Goal: Transaction & Acquisition: Purchase product/service

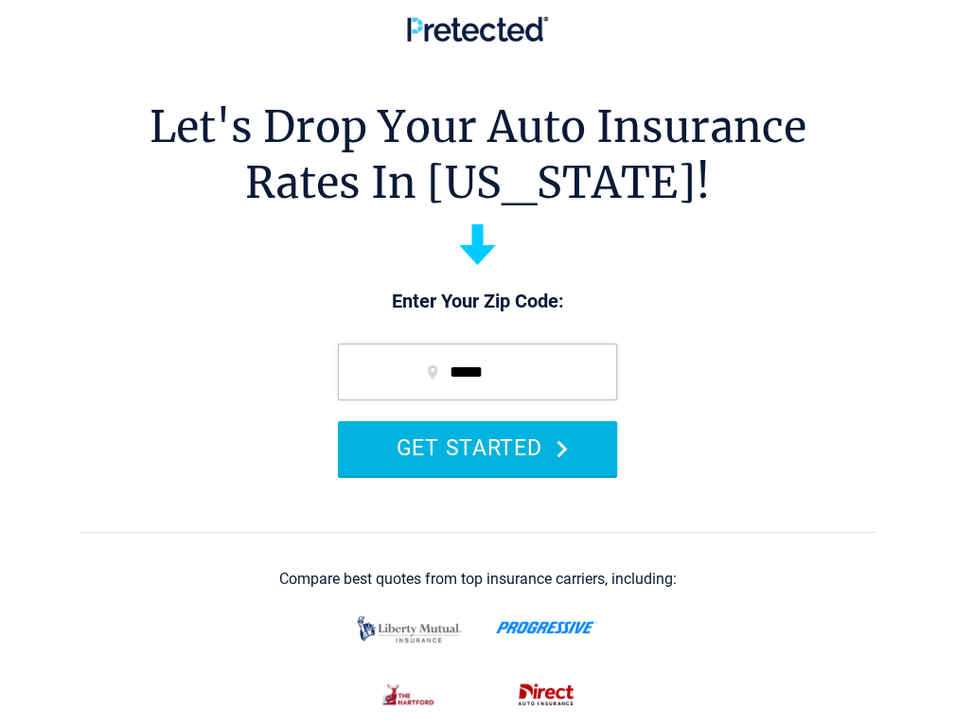
click at [464, 453] on button "GET STARTED" at bounding box center [477, 448] width 279 height 54
click at [466, 453] on button "GET STARTED" at bounding box center [477, 448] width 279 height 54
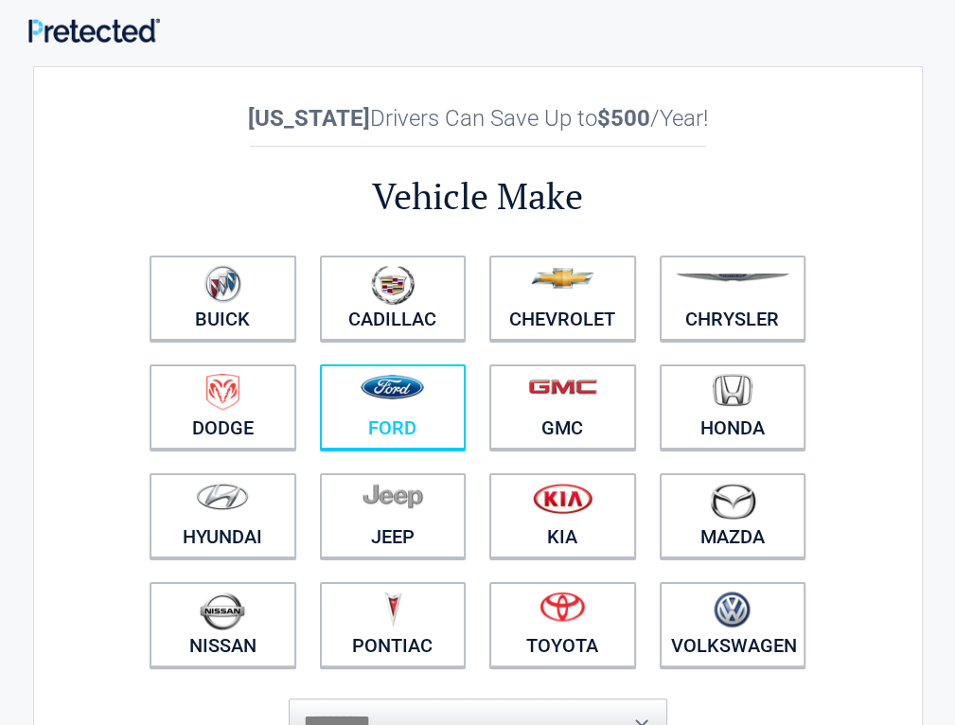
click at [467, 364] on link "Ford" at bounding box center [393, 406] width 147 height 85
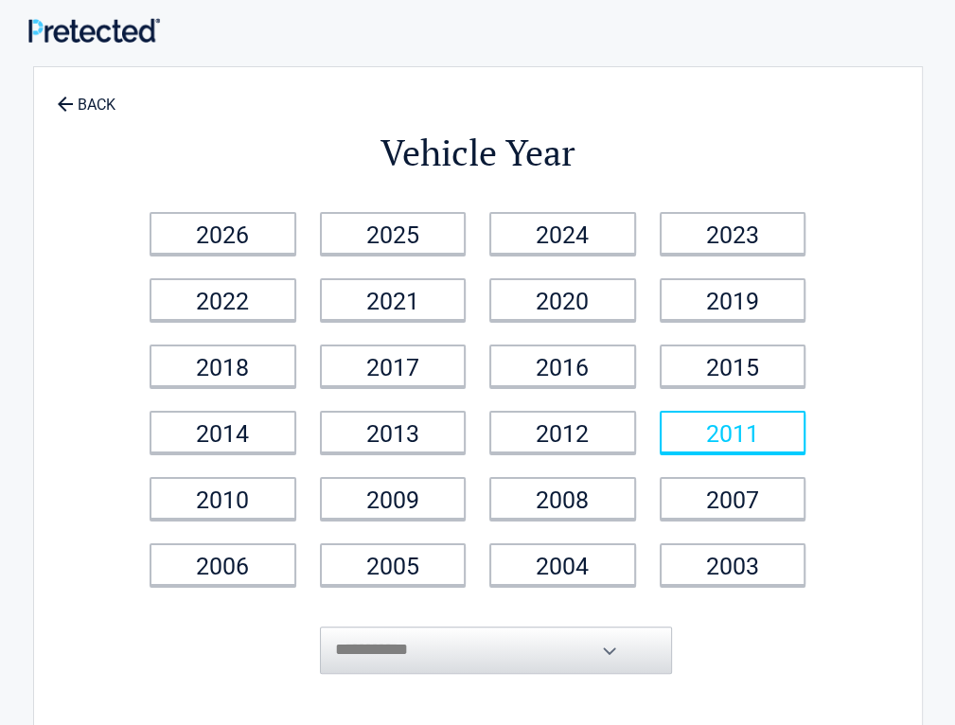
click at [735, 411] on link "2011" at bounding box center [733, 432] width 147 height 43
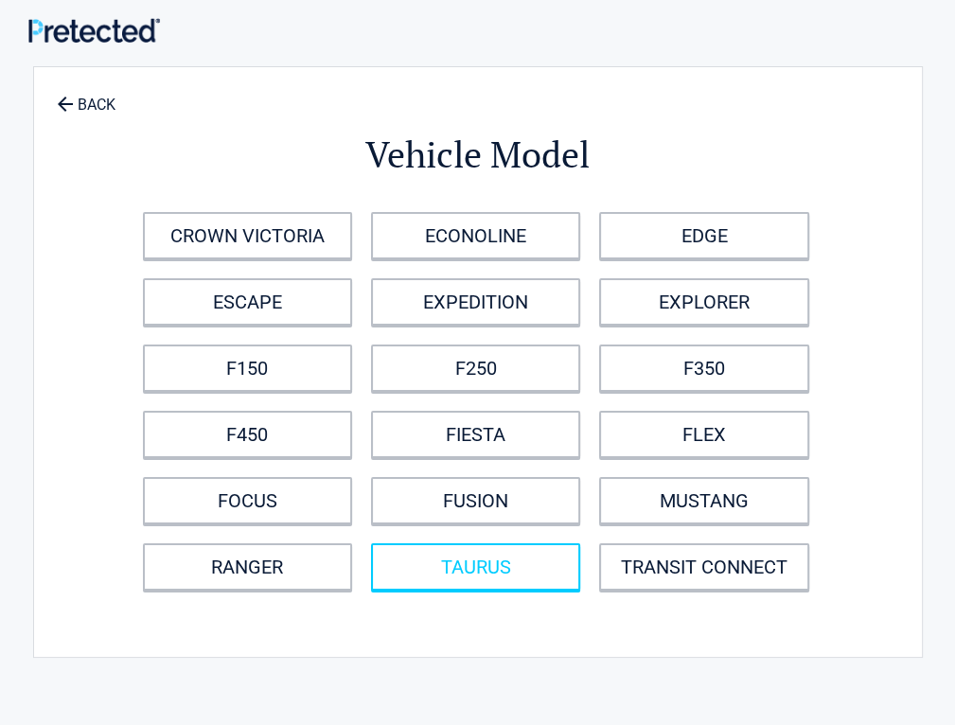
click at [371, 591] on link "TAURUS" at bounding box center [475, 566] width 209 height 47
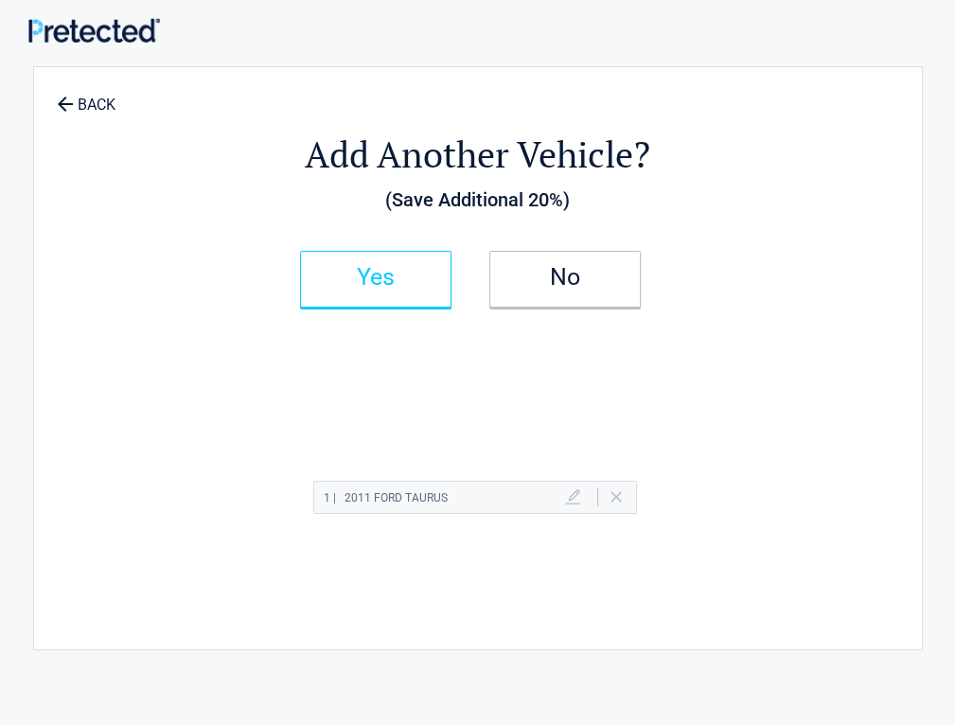
click at [320, 253] on link "Yes" at bounding box center [375, 279] width 151 height 57
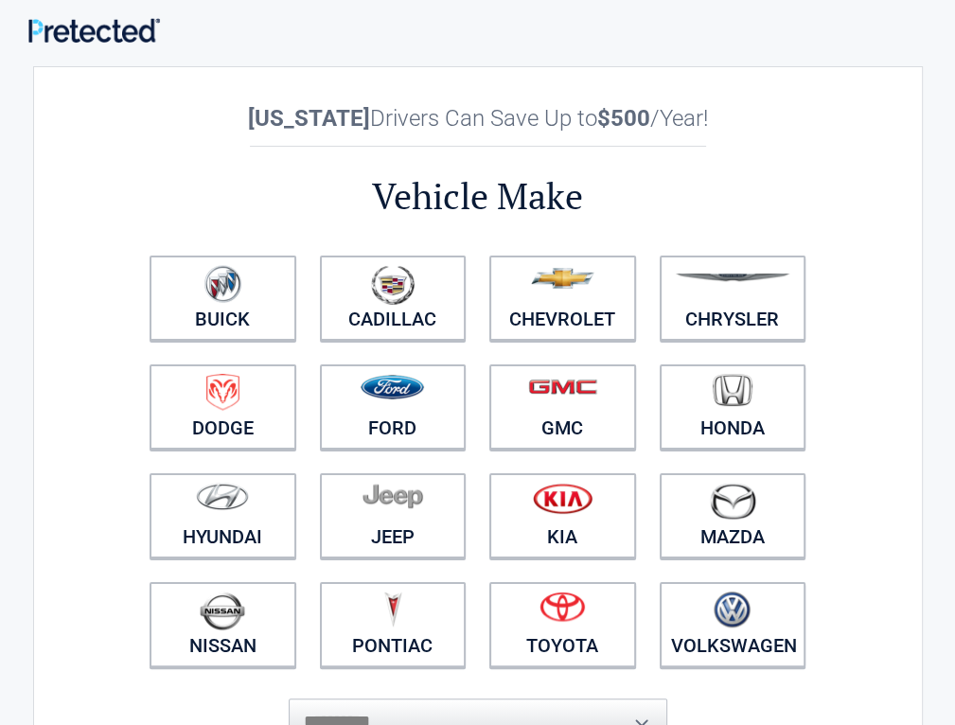
click at [540, 462] on li "Kia" at bounding box center [563, 516] width 170 height 109
click at [489, 473] on link "Kia" at bounding box center [562, 515] width 147 height 85
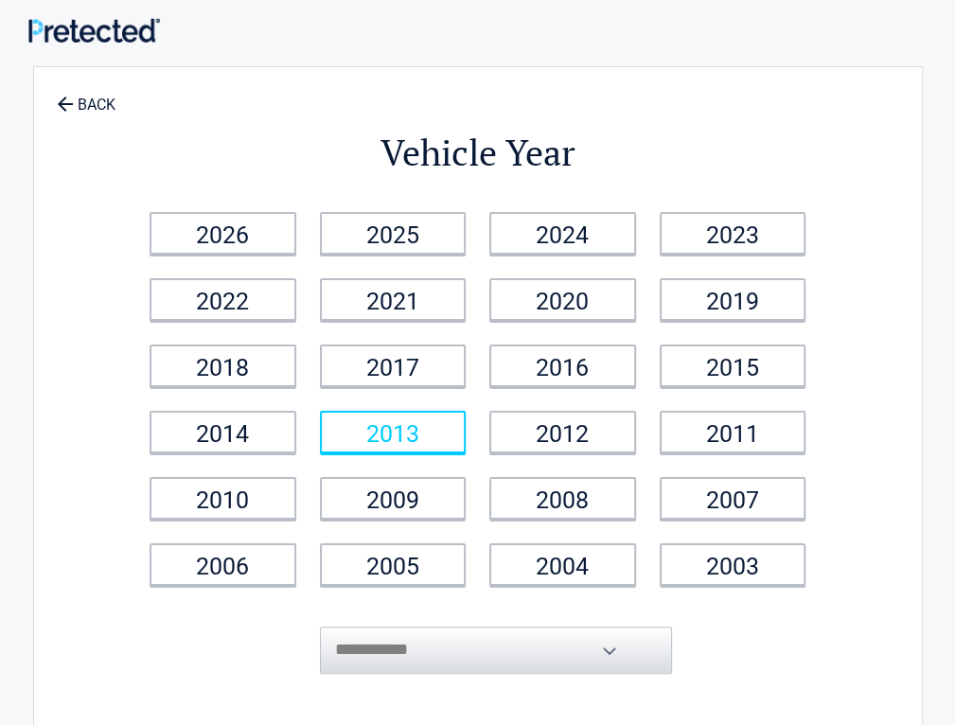
click at [420, 411] on link "2013" at bounding box center [393, 432] width 147 height 43
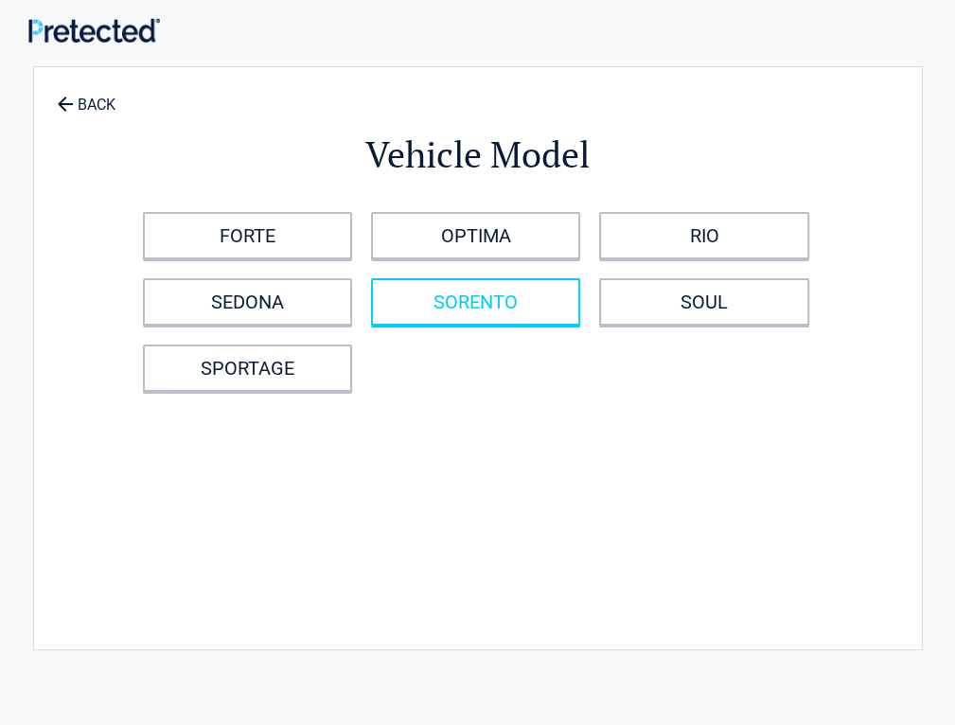
click at [421, 323] on link "SORENTO" at bounding box center [475, 301] width 209 height 47
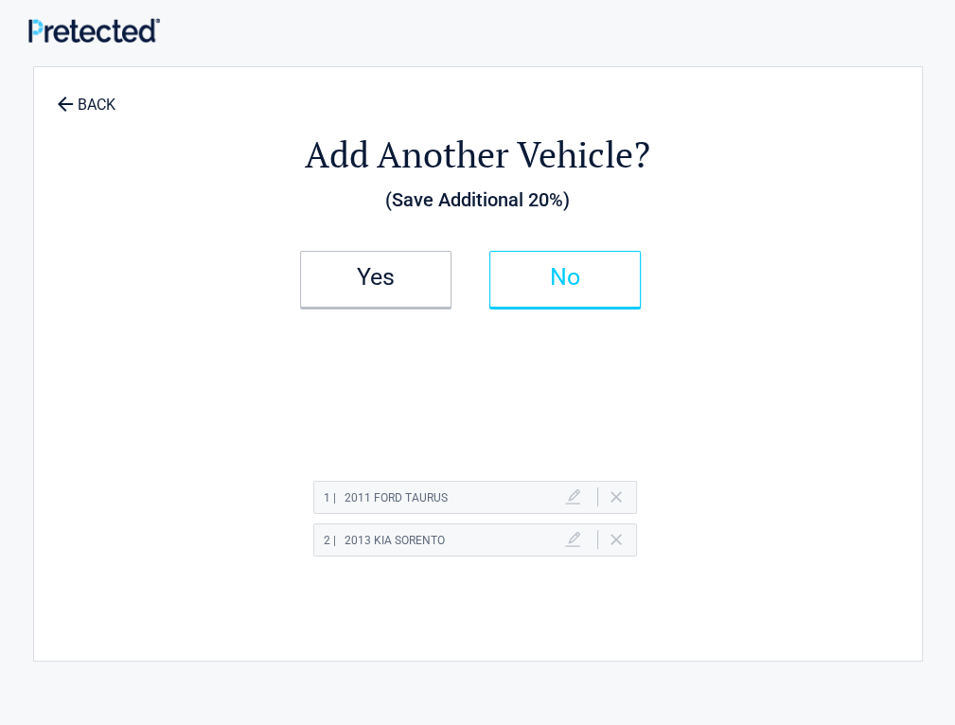
click at [641, 251] on link "No" at bounding box center [564, 279] width 151 height 57
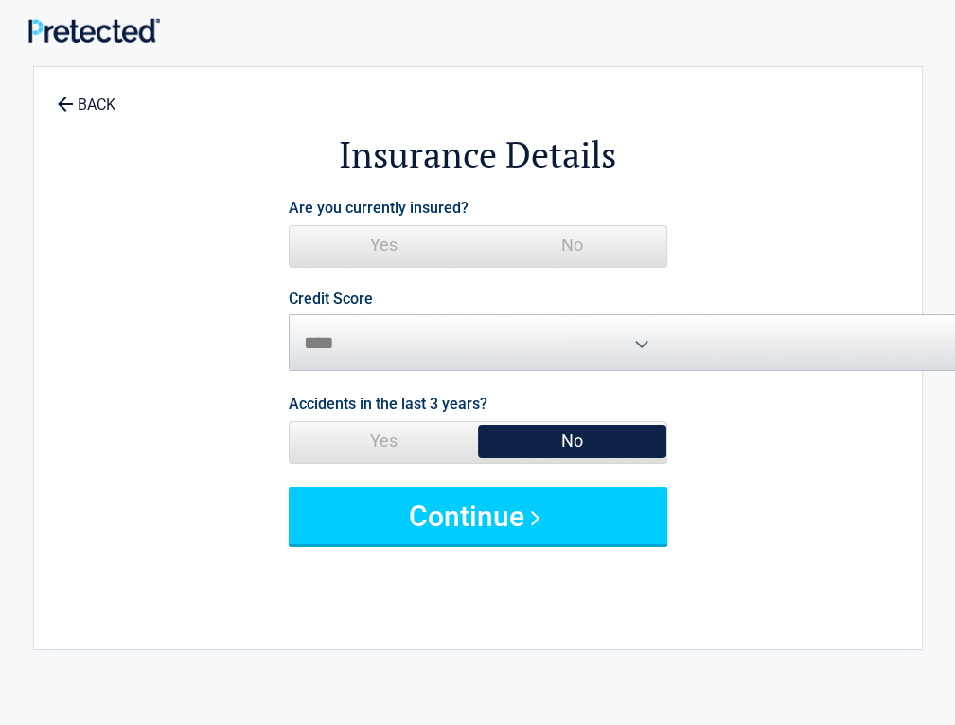
click at [666, 226] on span "No" at bounding box center [572, 245] width 188 height 38
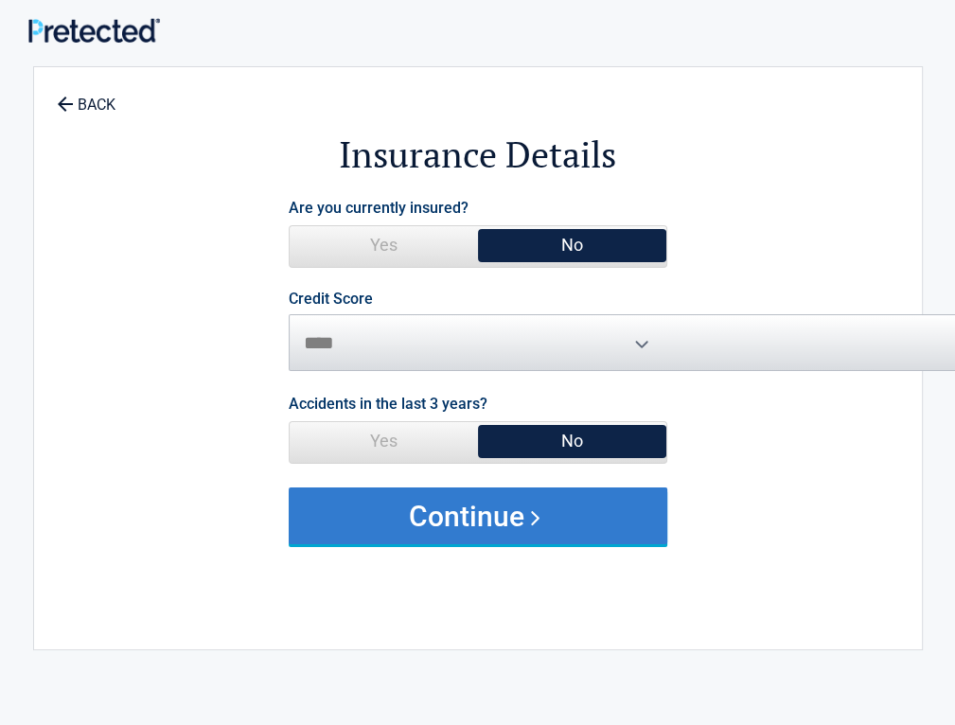
click at [667, 488] on button "Continue" at bounding box center [478, 516] width 379 height 57
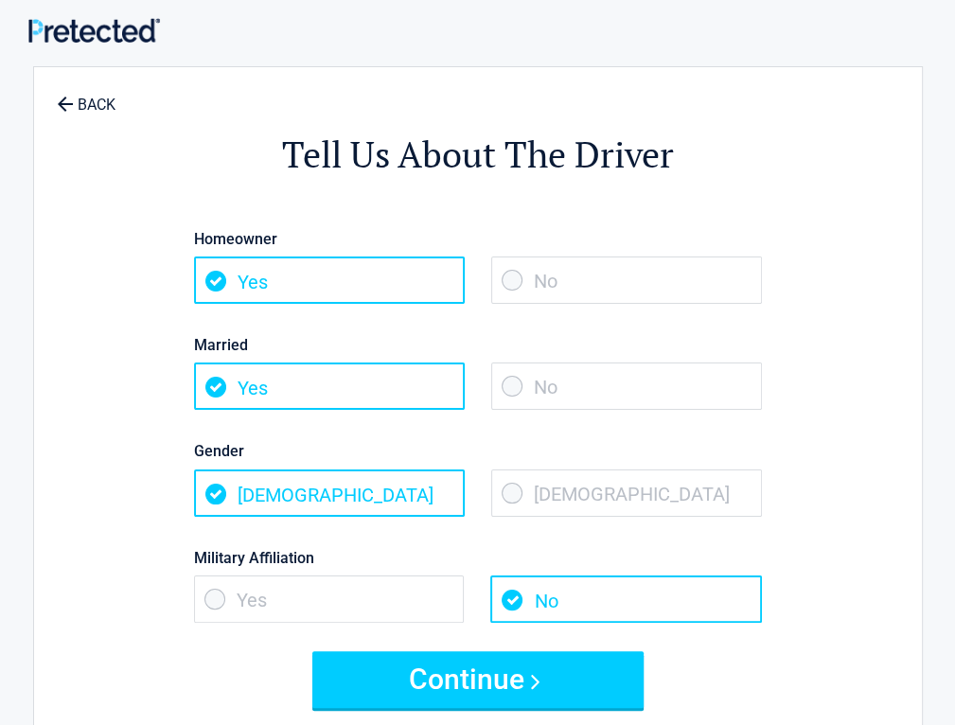
click at [751, 363] on span "No" at bounding box center [626, 386] width 271 height 47
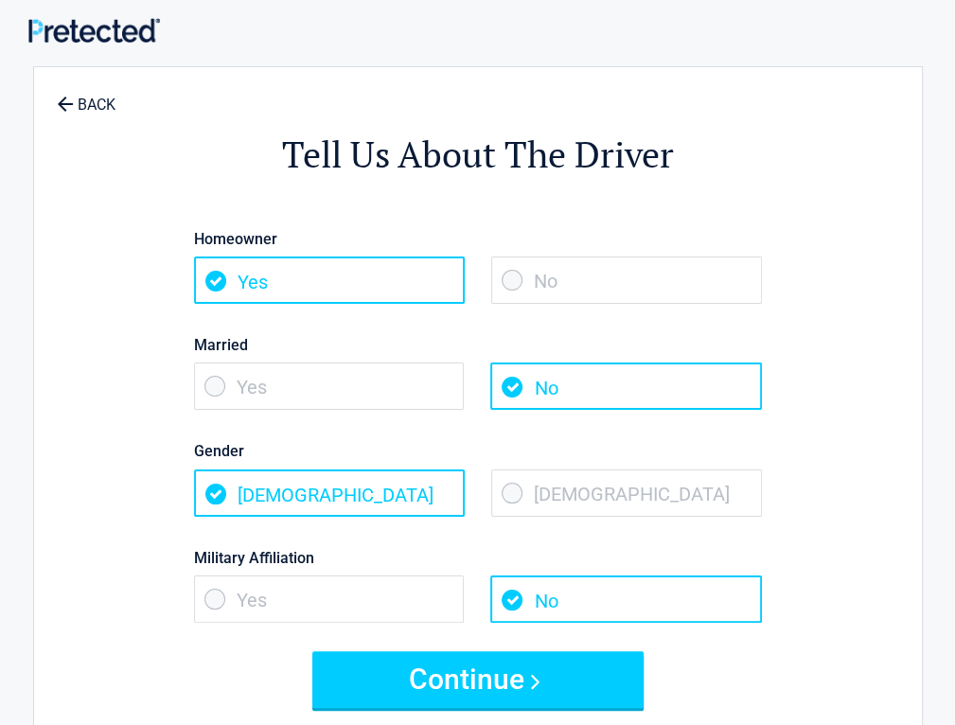
click at [626, 442] on div "Gender Male Female" at bounding box center [478, 468] width 596 height 106
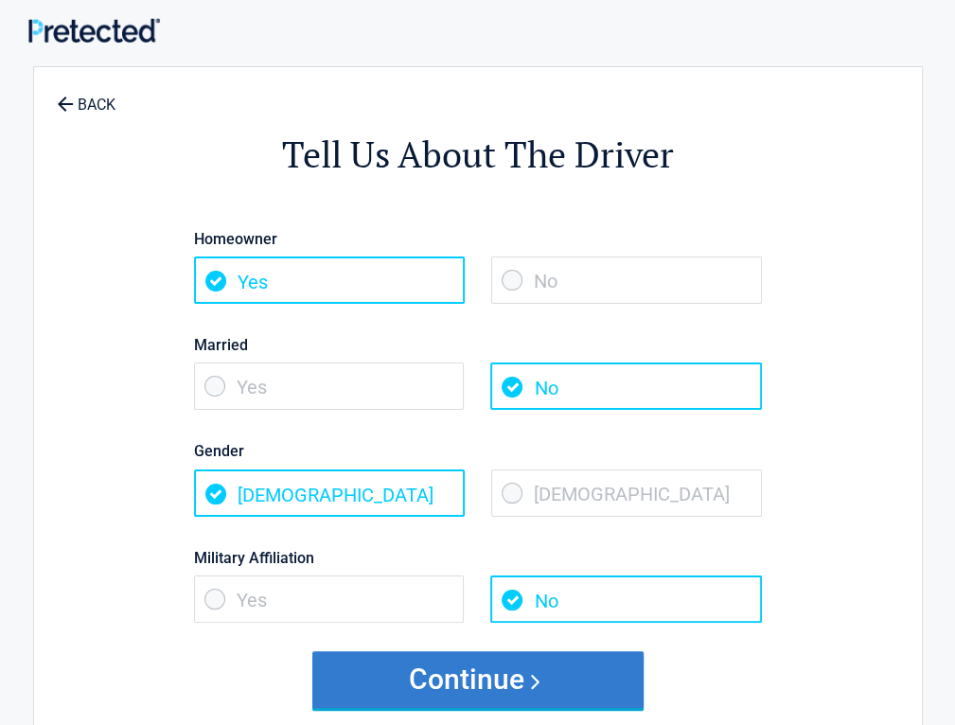
click at [479, 651] on button "Continue" at bounding box center [477, 679] width 331 height 57
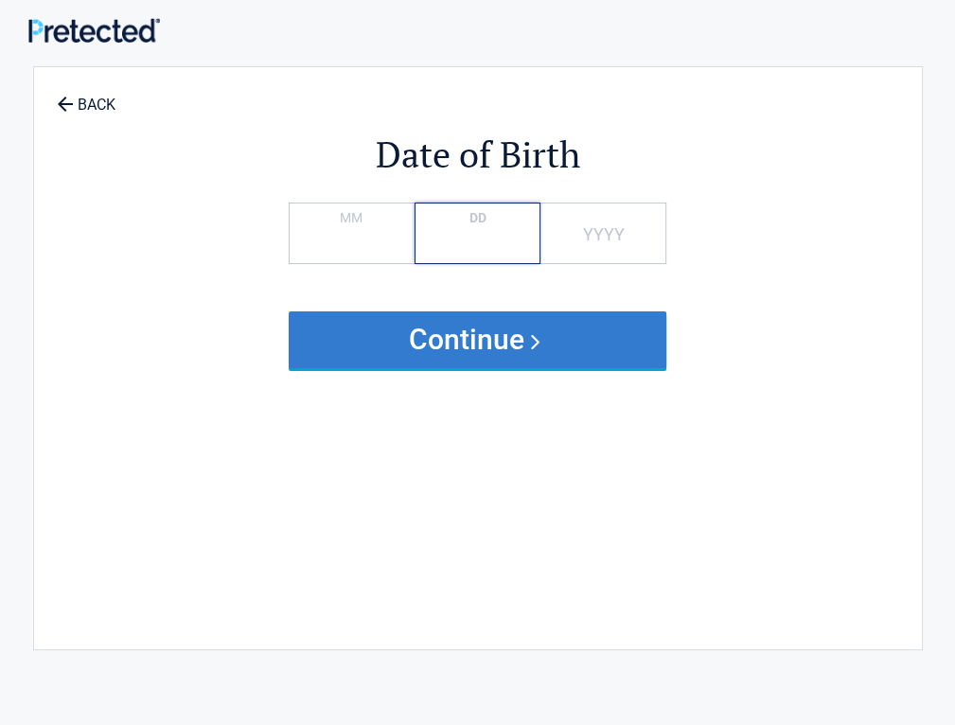
type input "*"
type input "****"
click at [289, 311] on button "Continue" at bounding box center [478, 339] width 379 height 57
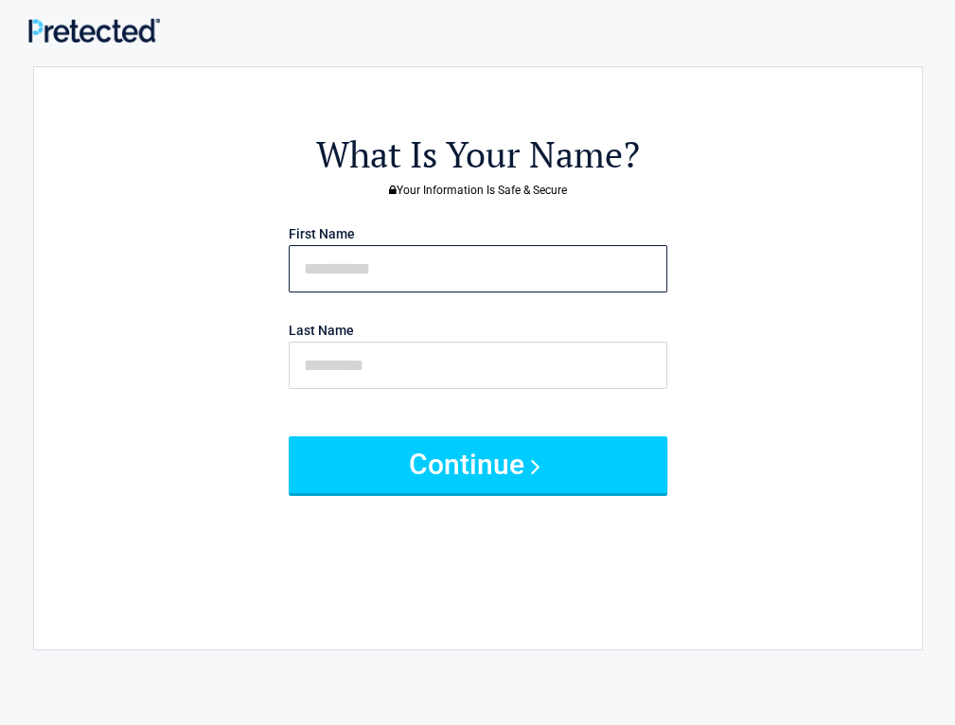
click at [406, 245] on input "text" at bounding box center [478, 268] width 379 height 47
click at [449, 245] on input "text" at bounding box center [478, 268] width 379 height 47
type input "********"
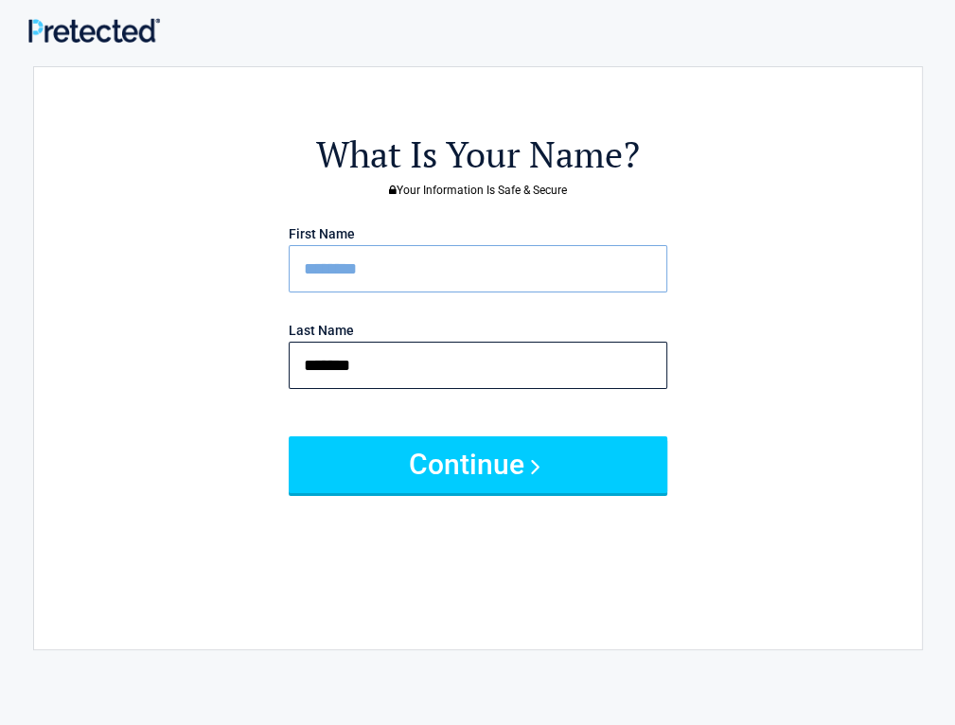
type input "*******"
click at [289, 436] on button "Continue" at bounding box center [478, 464] width 379 height 57
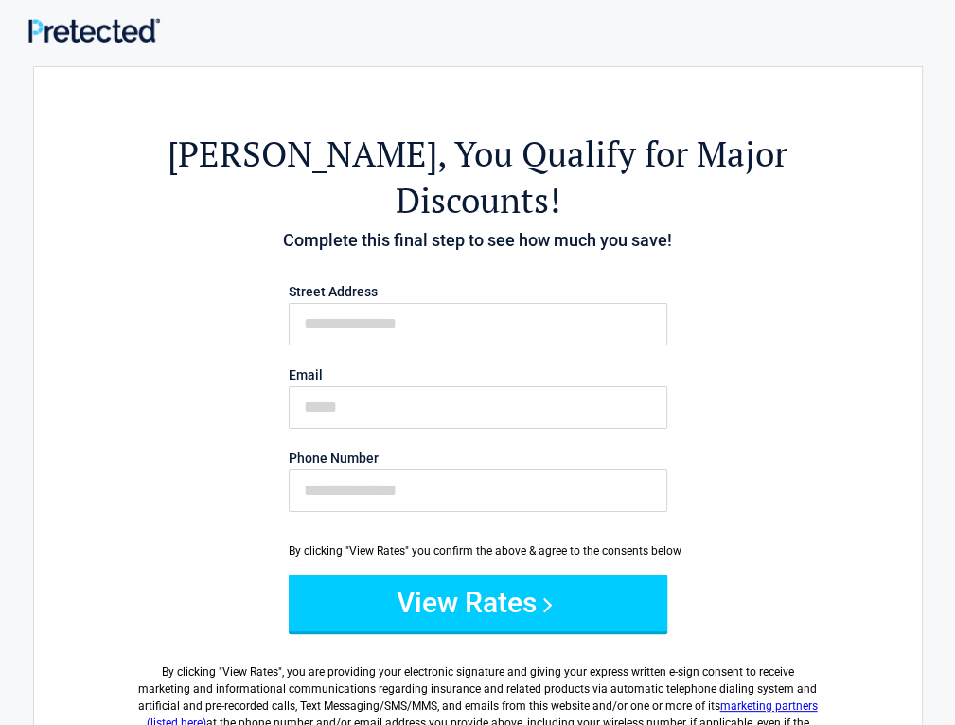
click at [425, 277] on p "Street Address" at bounding box center [478, 311] width 398 height 68
click at [412, 303] on input "First Name" at bounding box center [478, 324] width 379 height 43
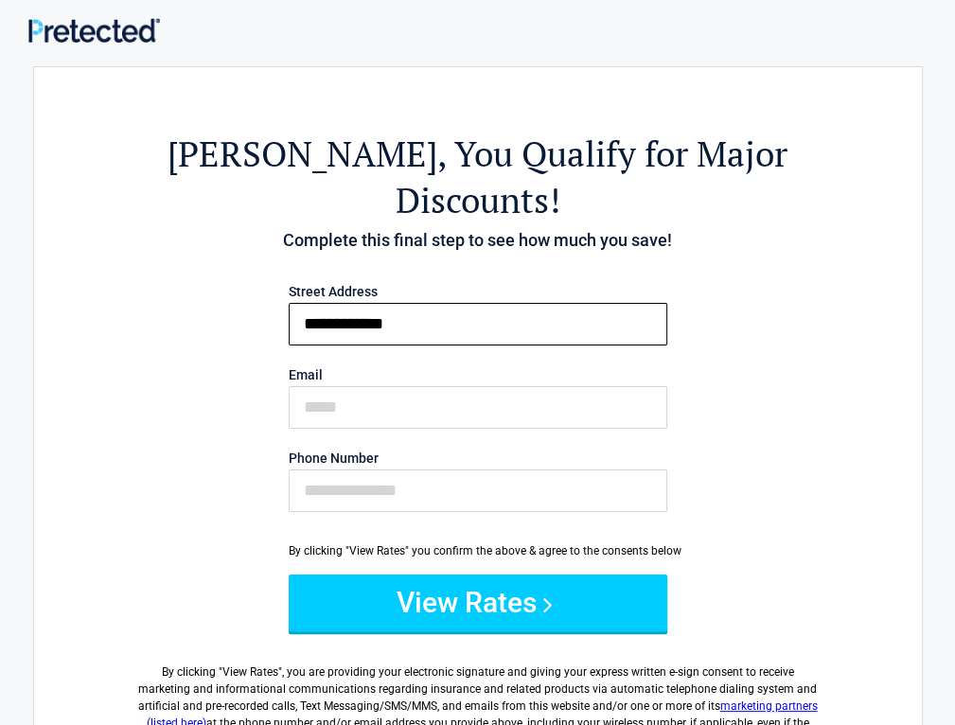
type input "**********"
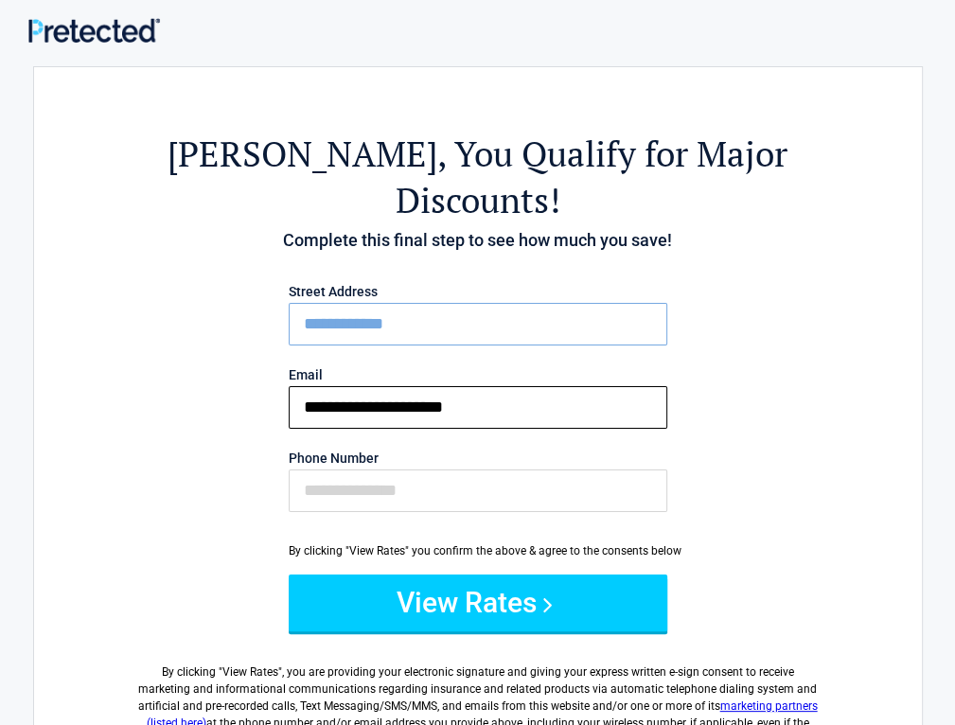
type input "**********"
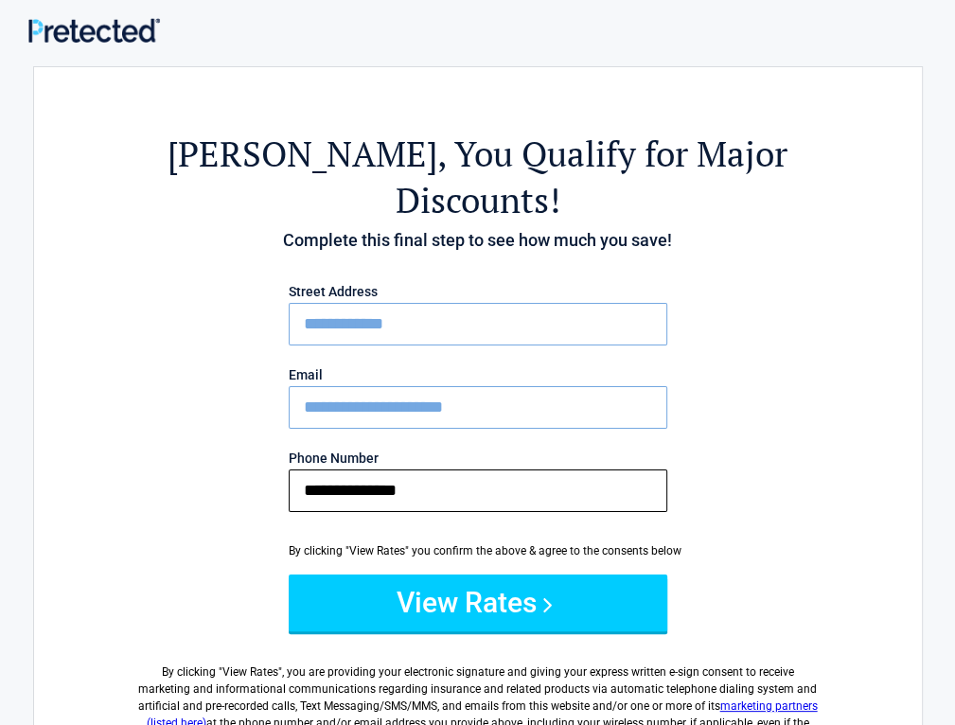
type input "**********"
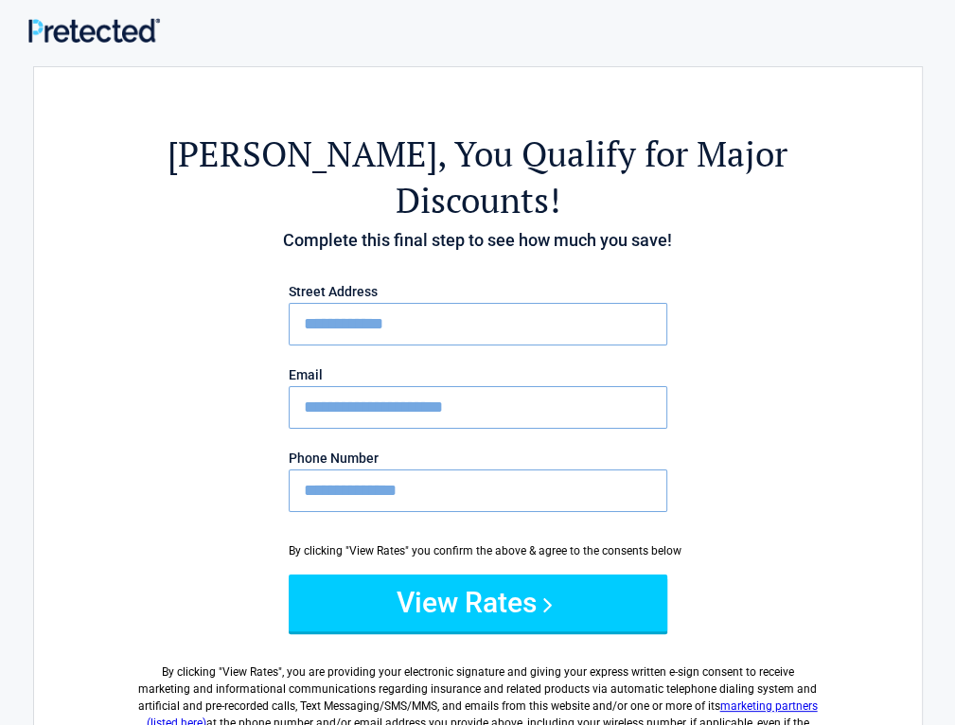
click at [289, 575] on button "View Rates" at bounding box center [478, 603] width 379 height 57
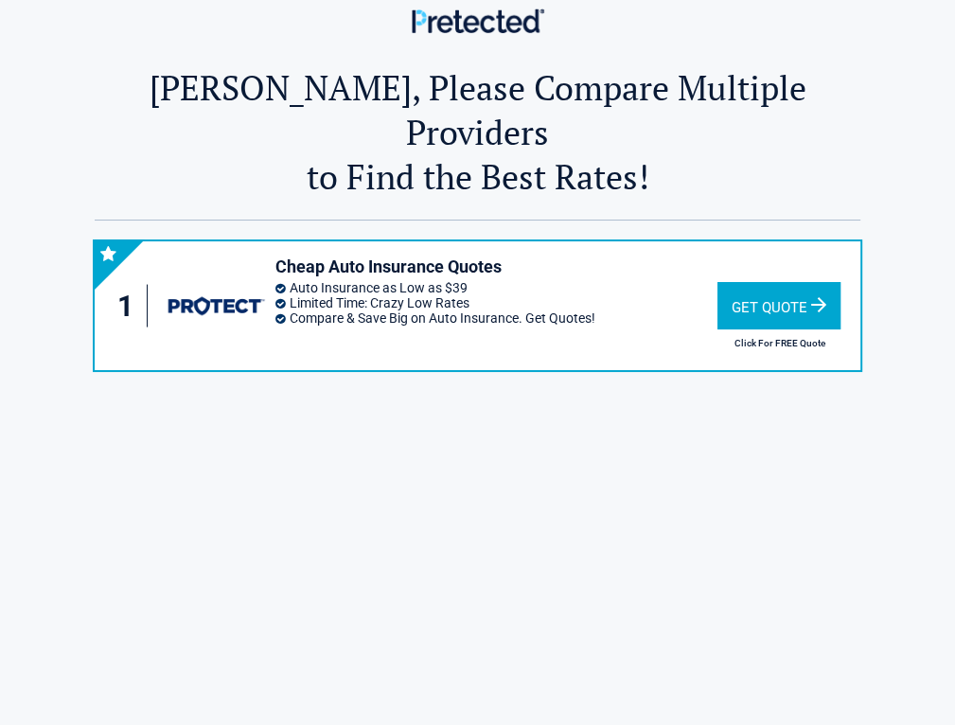
click at [576, 356] on div "Cheap Auto Insurance Quotes Auto Insurance as Low as $39 Limited Time: Crazy Lo…" at bounding box center [495, 306] width 441 height 100
